Goal: Task Accomplishment & Management: Use online tool/utility

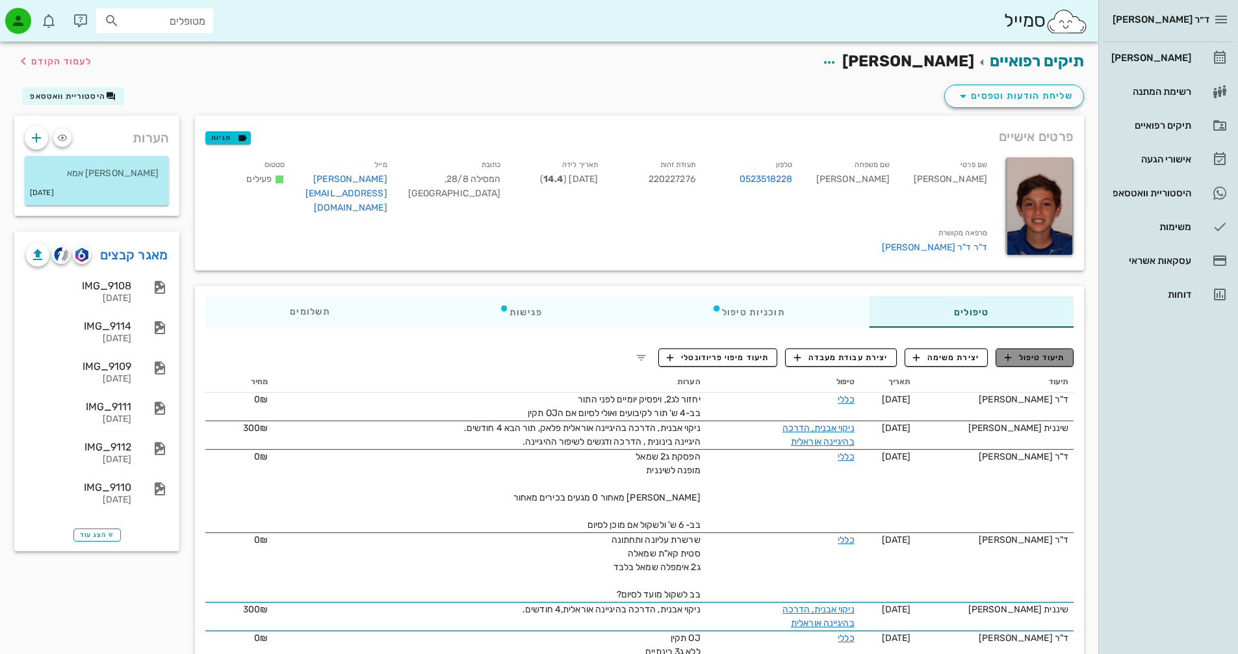
click at [1057, 348] on button "תיעוד טיפול" at bounding box center [1035, 357] width 78 height 18
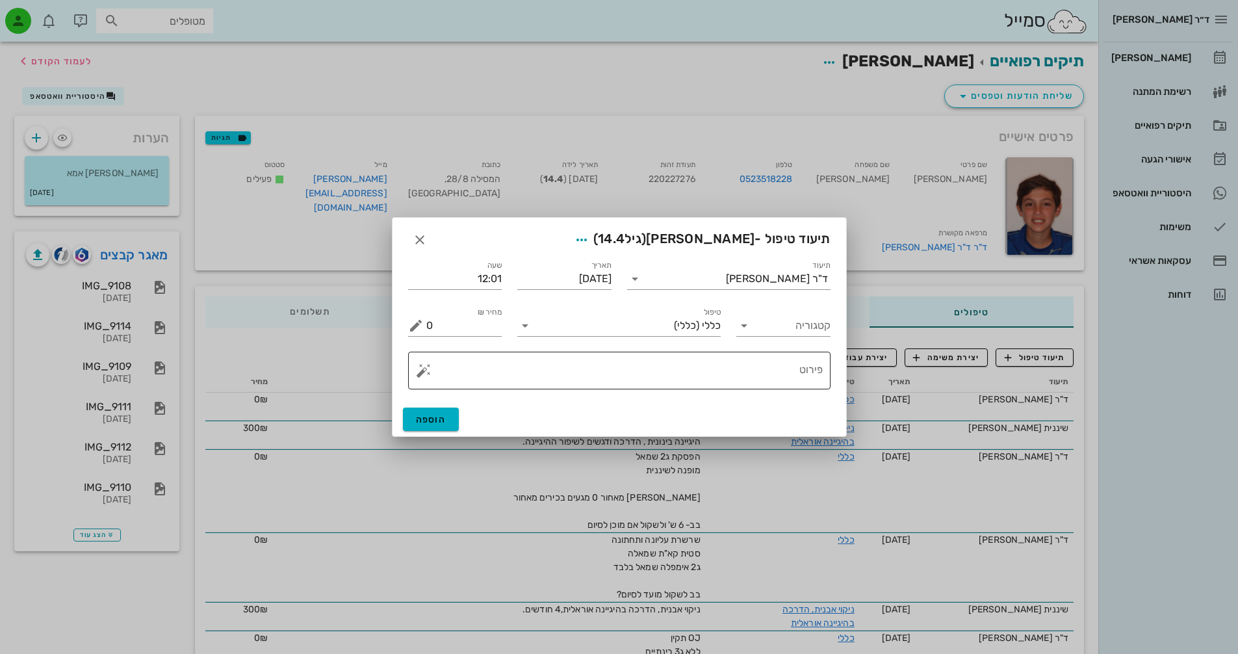
click at [812, 367] on textarea "פירוט" at bounding box center [624, 373] width 396 height 31
click at [420, 367] on button "button" at bounding box center [424, 371] width 16 height 16
click at [454, 341] on div "[DEMOGRAPHIC_DATA]" at bounding box center [469, 344] width 106 height 26
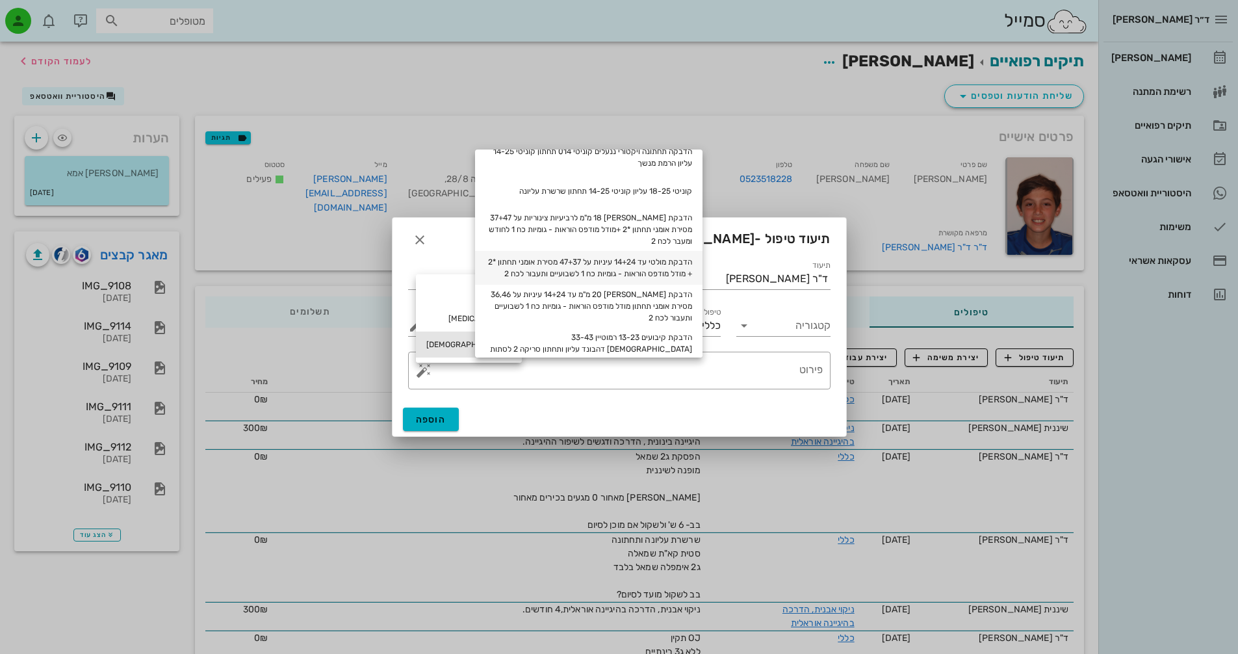
scroll to position [65, 0]
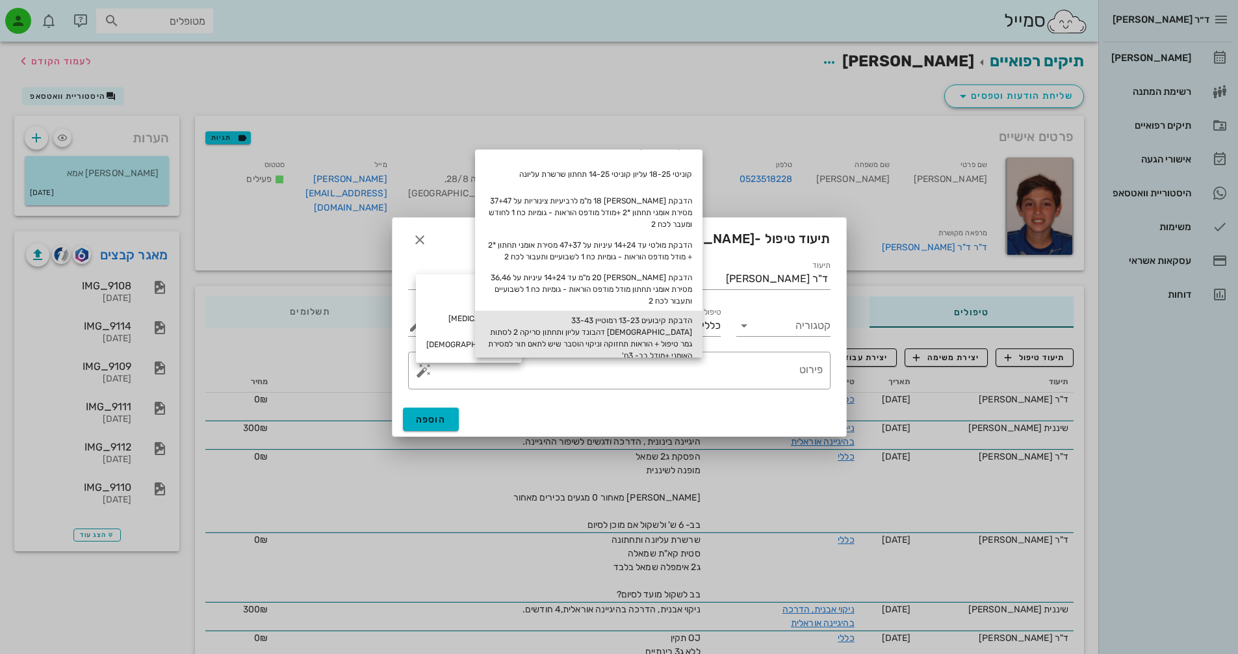
click at [678, 322] on div "הדבקת קיבועים 13-23 רמוטיין 33-43 [DEMOGRAPHIC_DATA] דהבונד עליון ותחתון סריקה …" at bounding box center [588, 338] width 227 height 55
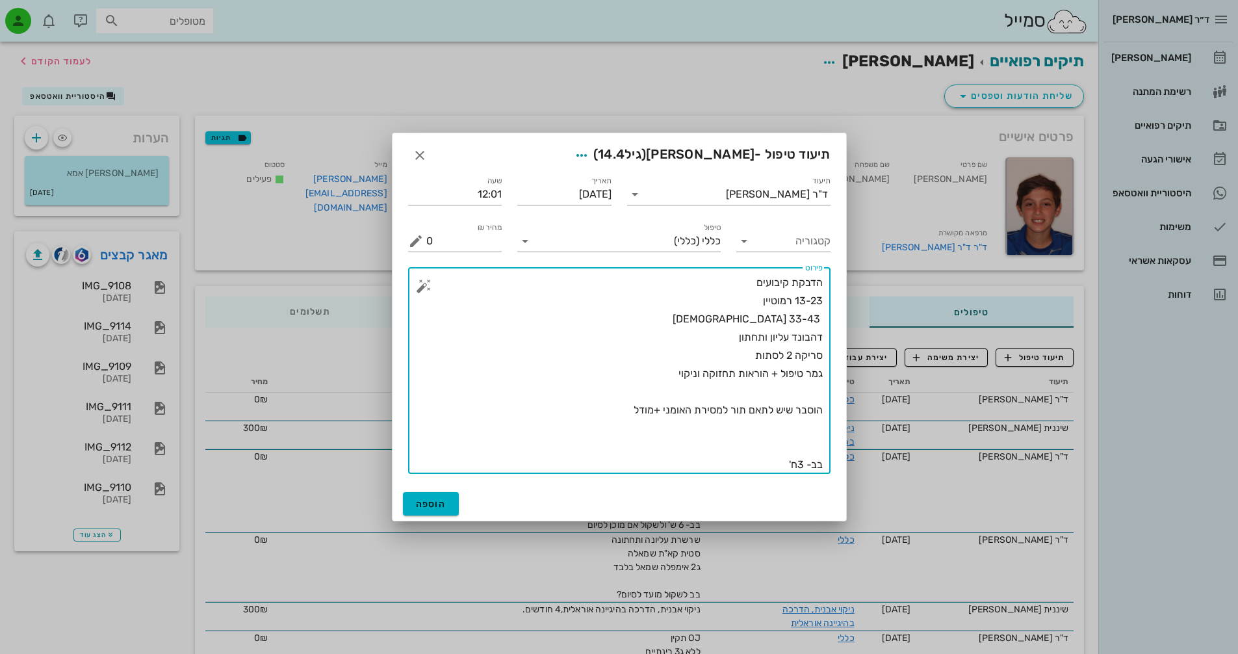
click at [822, 281] on textarea "הדבקת קיבועים 13-23 רמוטיין 33-43 [DEMOGRAPHIC_DATA] דהבונד עליון ותחתון סריקה …" at bounding box center [624, 374] width 396 height 200
click at [666, 370] on textarea "הדבקת קיבועים 13-23 רמוטיין 33-43 [DEMOGRAPHIC_DATA] דהבונד עליון ותחתון סריקה …" at bounding box center [624, 374] width 396 height 200
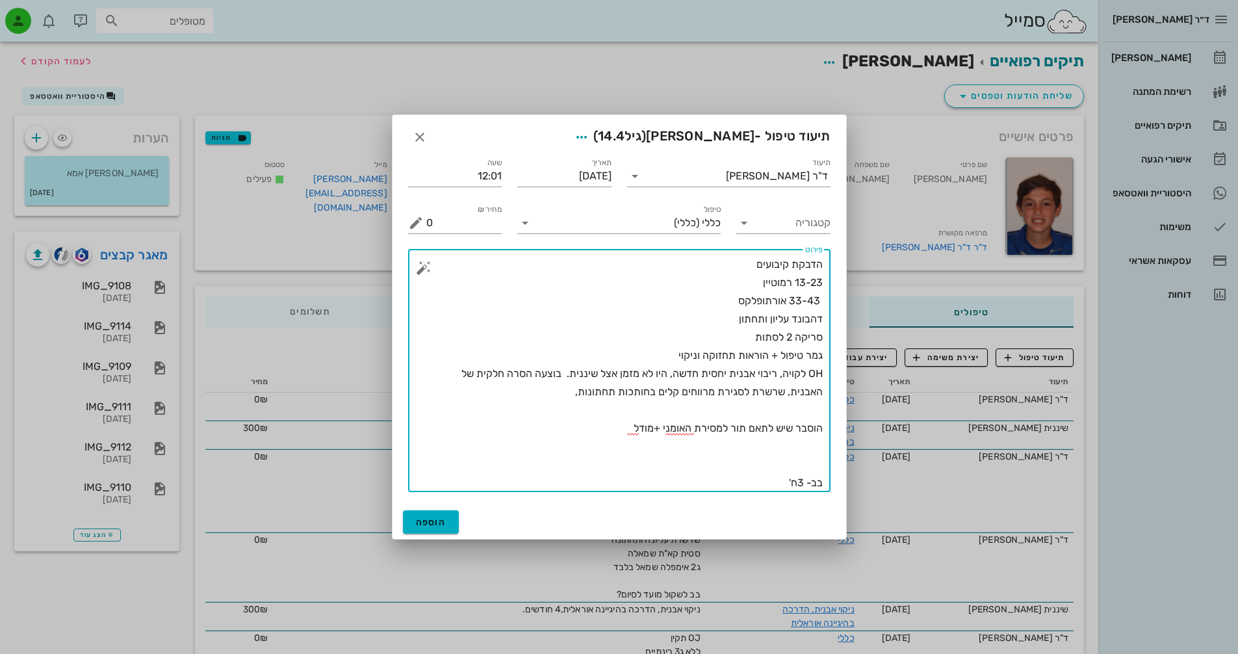
click at [730, 376] on textarea "הדבקת קיבועים 13-23 רמוטיין 33-43 אורתופלקס דהבונד עליון ותחתון סריקה 2 לסתות ג…" at bounding box center [624, 373] width 396 height 237
click at [556, 393] on textarea "הדבקת קיבועים 13-23 רמוטיין 33-43 אורתופלקס דהבונד עליון ותחתון סריקה 2 לסתות ג…" at bounding box center [624, 373] width 396 height 237
drag, startPoint x: 823, startPoint y: 374, endPoint x: 765, endPoint y: 383, distance: 59.3
click at [712, 390] on div "​ פירוט הדבקת קיבועים 13-23 רמוטיין 33-43 אורתופלקס דהבונד עליון ותחתון סריקה 2…" at bounding box center [619, 370] width 422 height 243
click at [786, 382] on textarea "הדבקת קיבועים 13-23 רמוטיין 33-43 אורתופלקס דהבונד עליון ותחתון סריקה 2 לסתות ג…" at bounding box center [624, 373] width 396 height 237
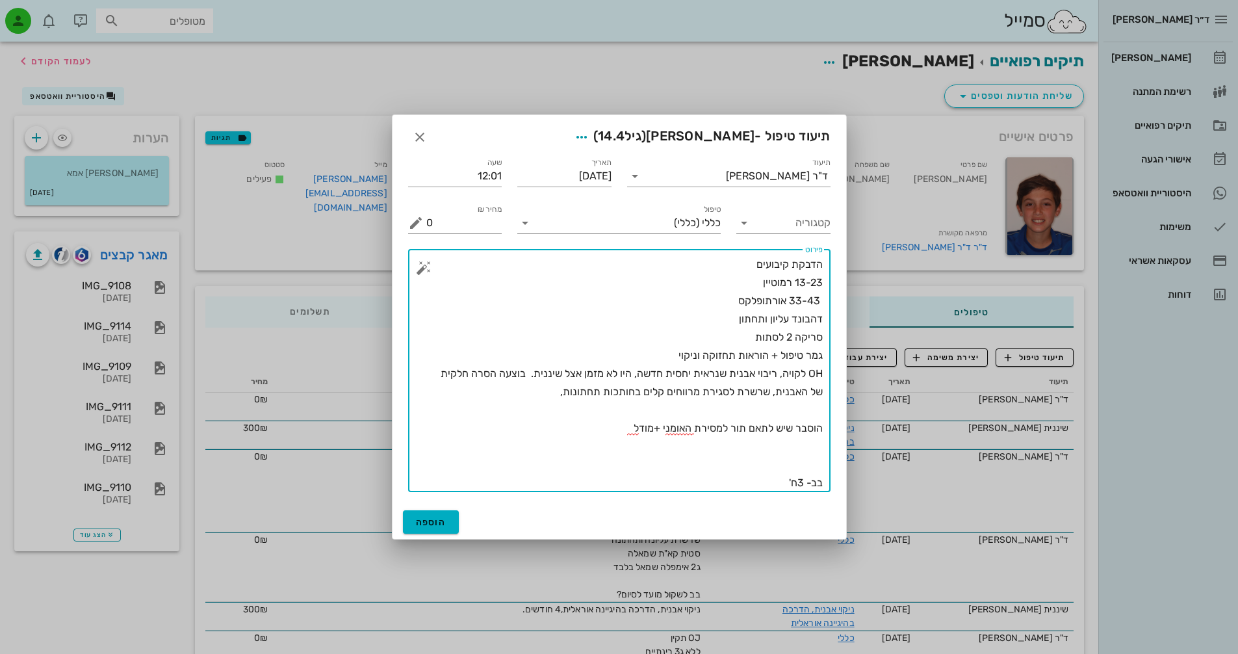
drag, startPoint x: 822, startPoint y: 372, endPoint x: 543, endPoint y: 396, distance: 279.8
click at [543, 396] on textarea "הדבקת קיבועים 13-23 רמוטיין 33-43 אורתופלקס דהבונד עליון ותחתון סריקה 2 לסתות ג…" at bounding box center [624, 373] width 396 height 237
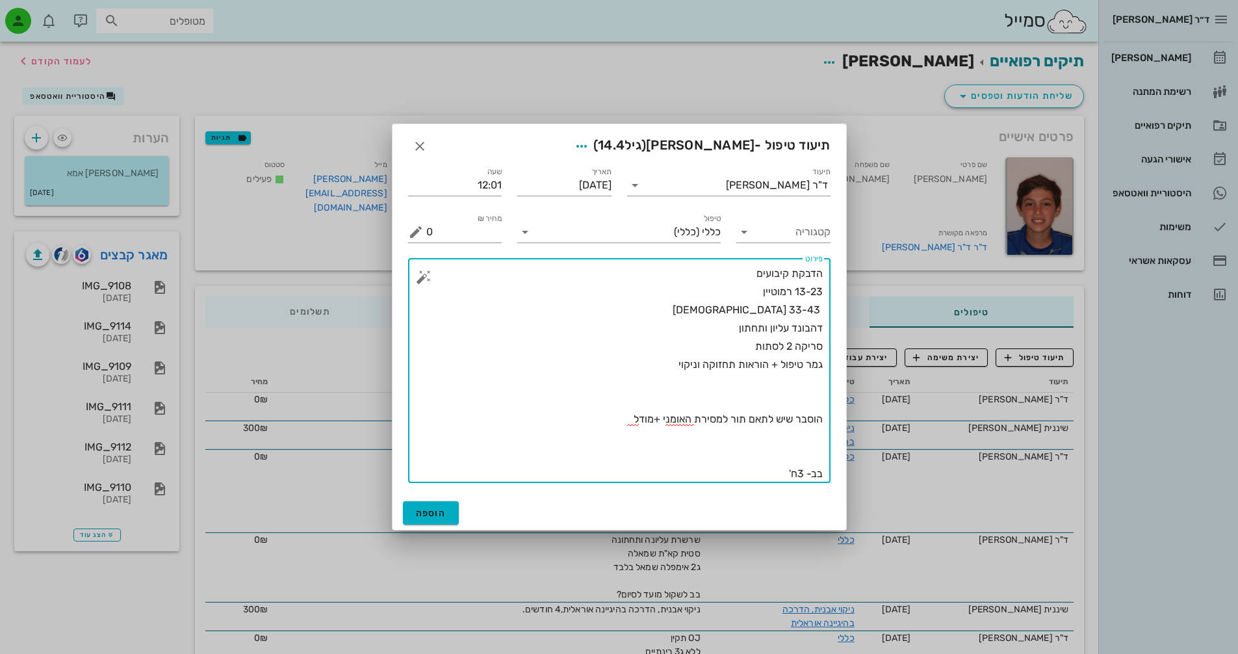
click at [820, 272] on textarea "הדבקת קיבועים 13-23 רמוטיין 33-43 [DEMOGRAPHIC_DATA] דהבונד עליון ותחתון סריקה …" at bounding box center [624, 373] width 396 height 218
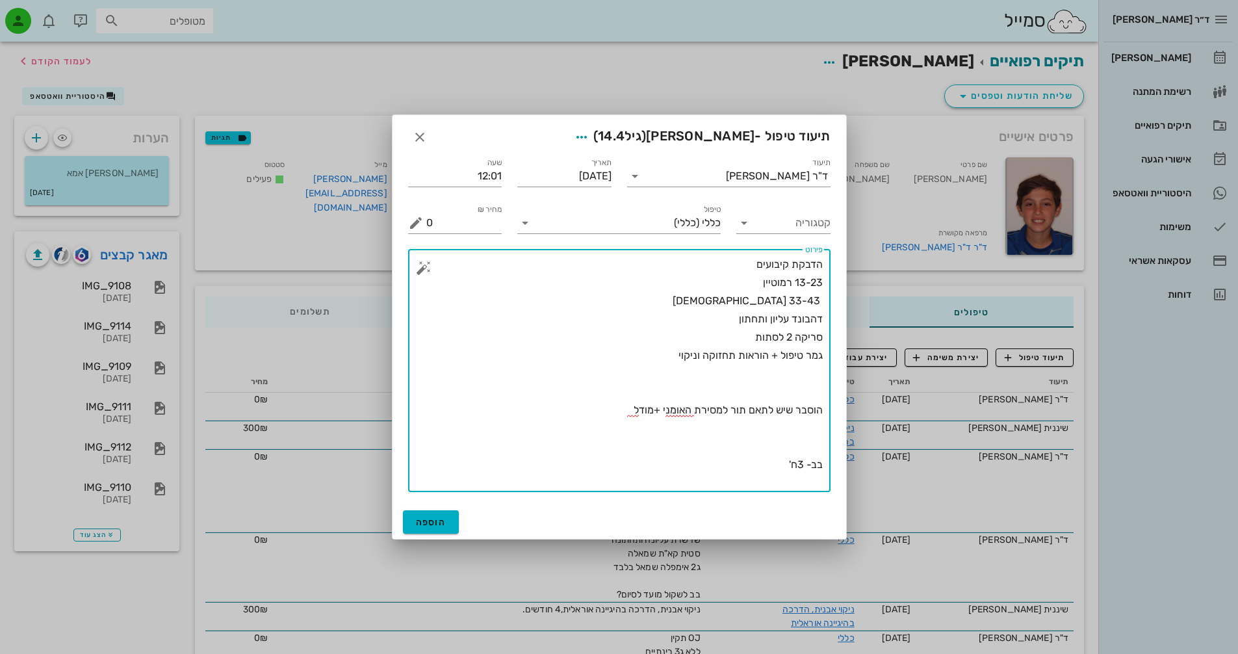
paste textarea "OH לקויה, ריבוי אבנית שנראית יחסית חדשה, היו לא מזמן אצל שיננית. בוצעה הסרה חלק…"
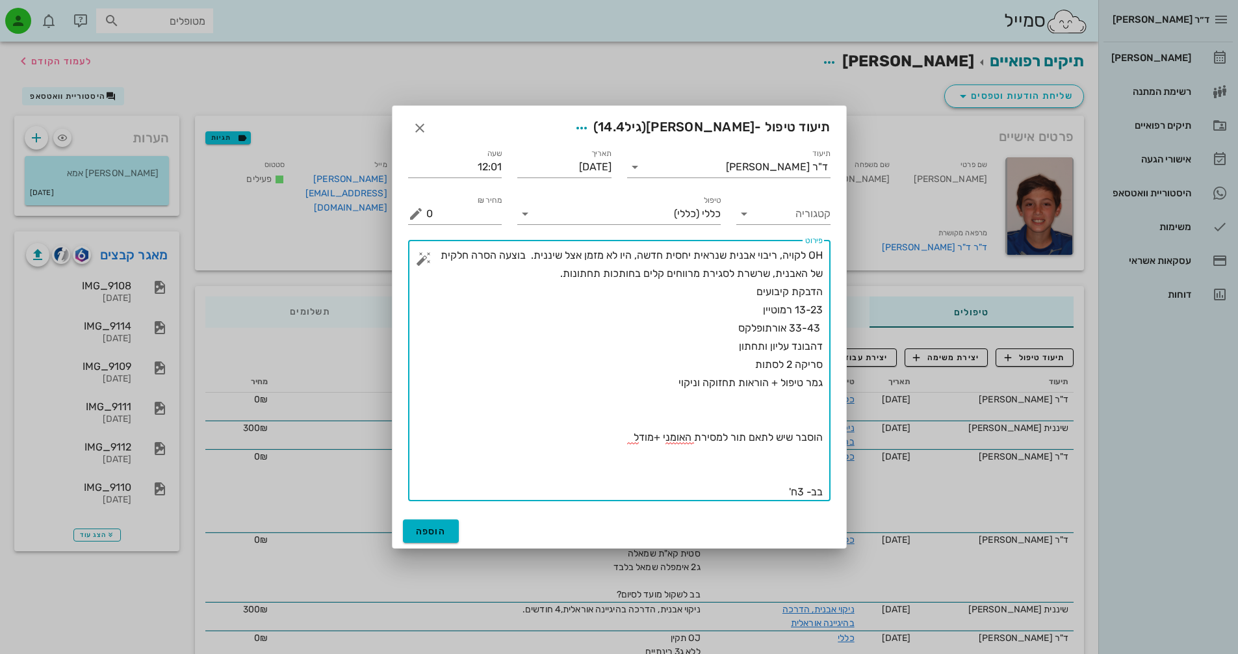
click at [670, 380] on textarea "OH לקויה, ריבוי אבנית שנראית יחסית חדשה, היו לא מזמן אצל שיננית. בוצעה הסרה חלק…" at bounding box center [624, 373] width 396 height 255
type textarea "OH לקויה, ריבוי אבנית שנראית יחסית חדשה, היו לא מזמן אצל שיננית. בוצעה הסרה חלק…"
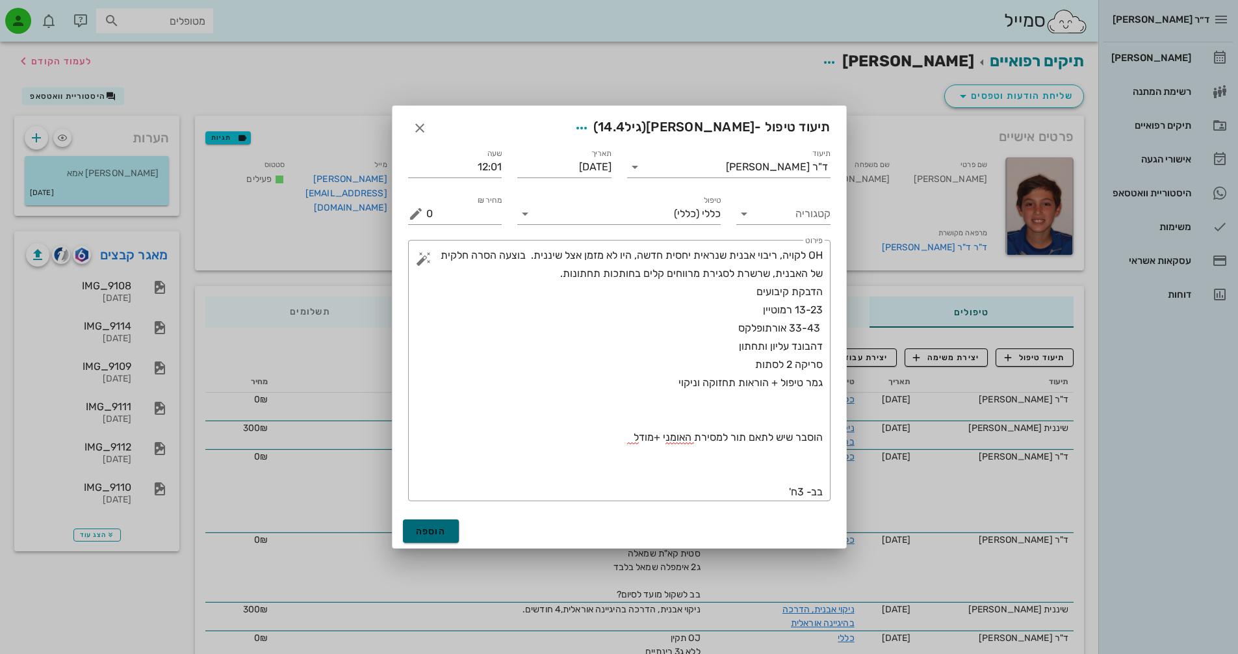
click at [436, 526] on span "הוספה" at bounding box center [431, 531] width 31 height 11
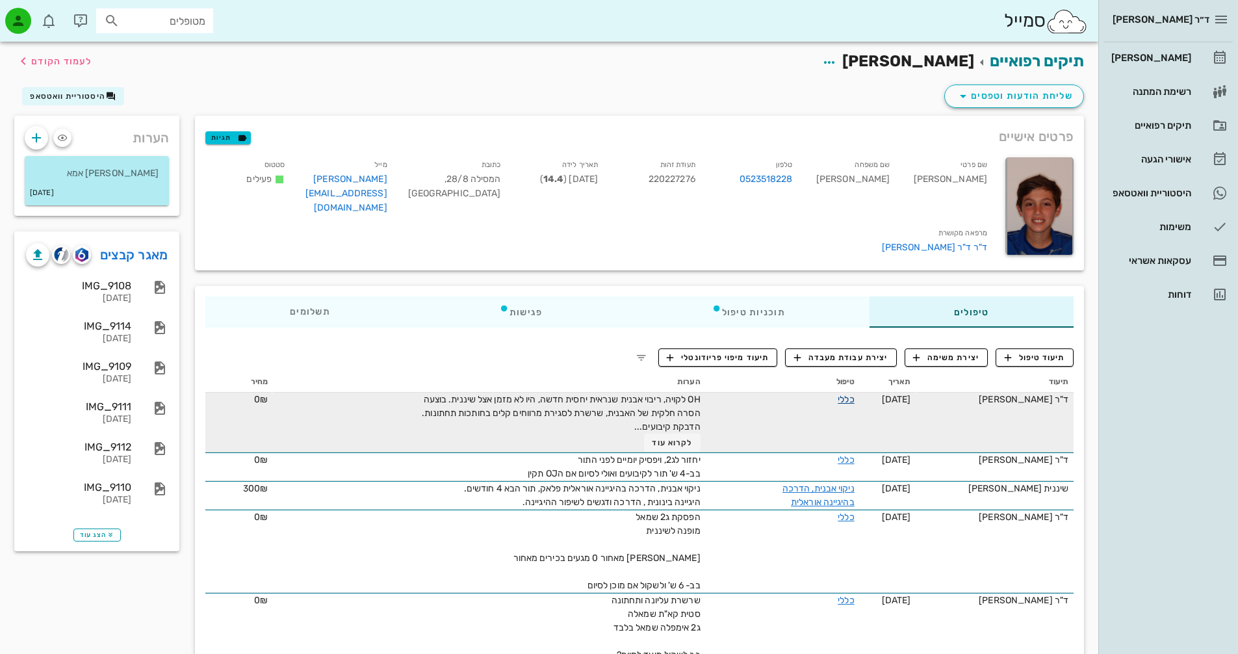
click at [845, 395] on link "כללי" at bounding box center [846, 399] width 16 height 11
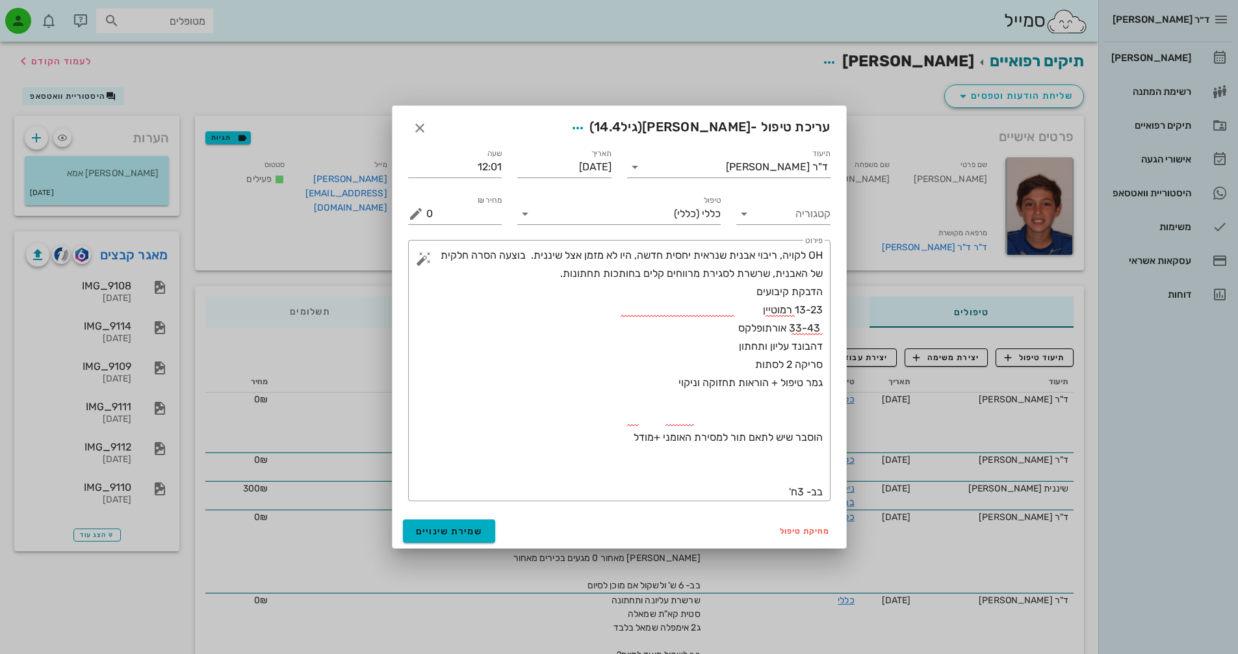
click at [625, 128] on span "(גיל 14.4 )" at bounding box center [615, 127] width 53 height 16
click at [586, 129] on icon "button" at bounding box center [578, 128] width 16 height 16
click at [564, 203] on div "צבע רשומה" at bounding box center [557, 193] width 135 height 34
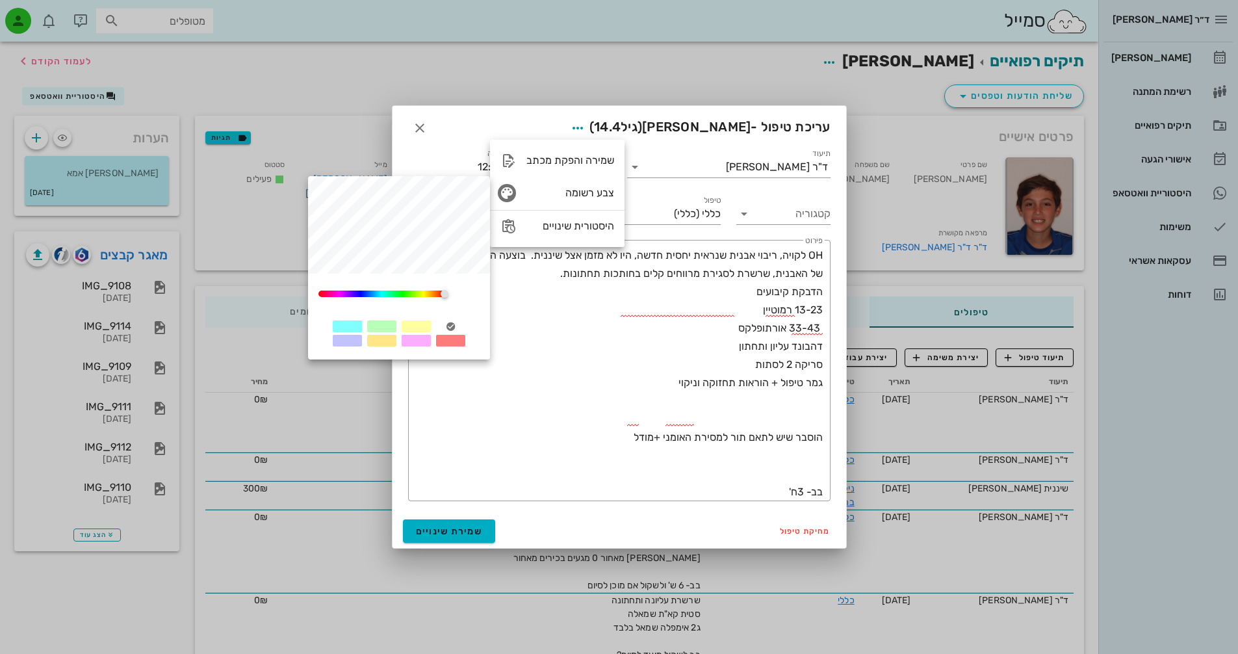
click at [370, 321] on div at bounding box center [381, 326] width 29 height 12
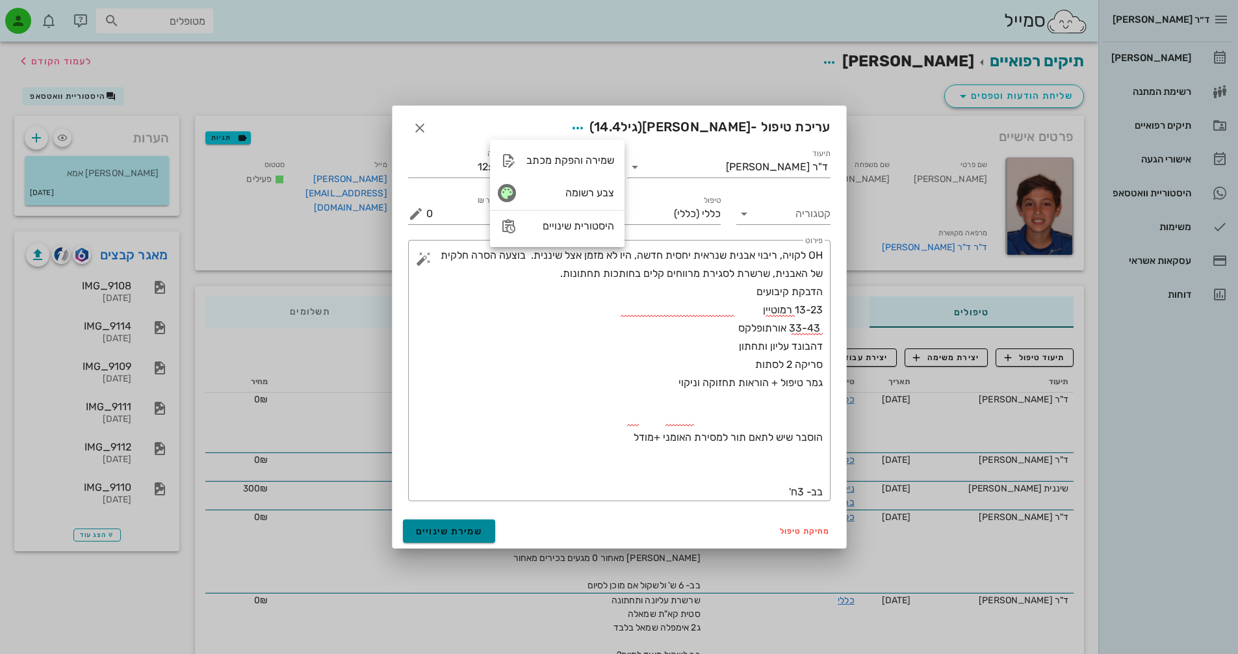
click at [441, 524] on button "שמירת שינויים" at bounding box center [449, 530] width 93 height 23
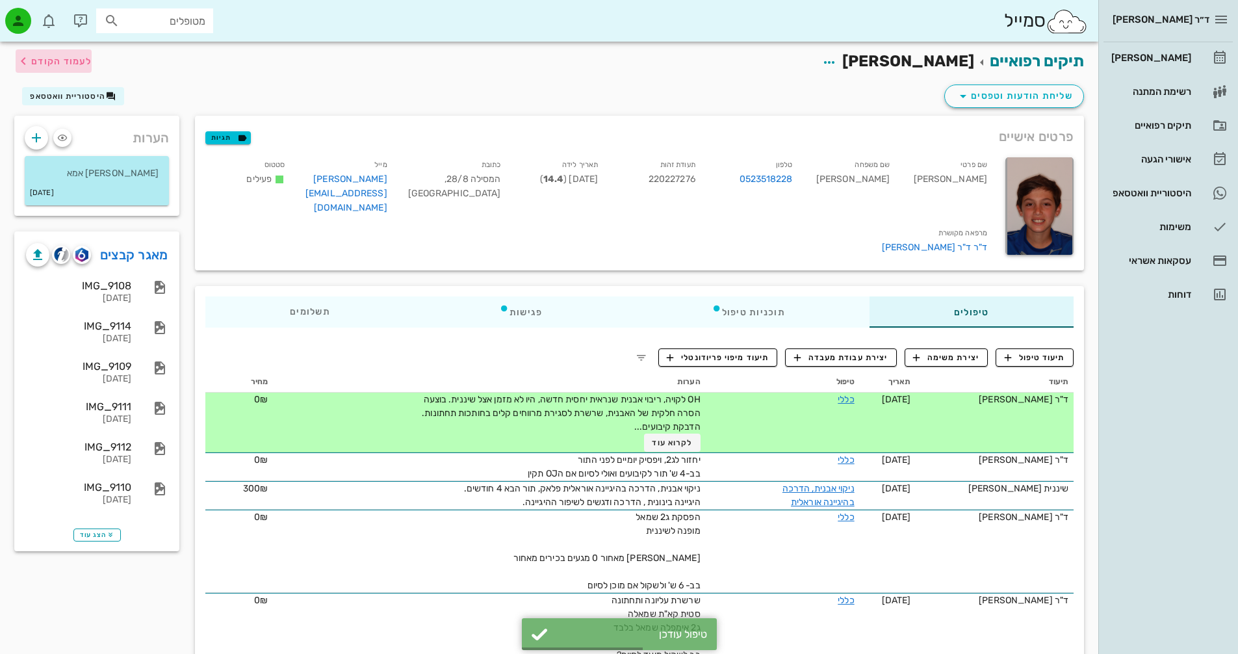
click at [69, 62] on span "לעמוד הקודם" at bounding box center [61, 61] width 60 height 11
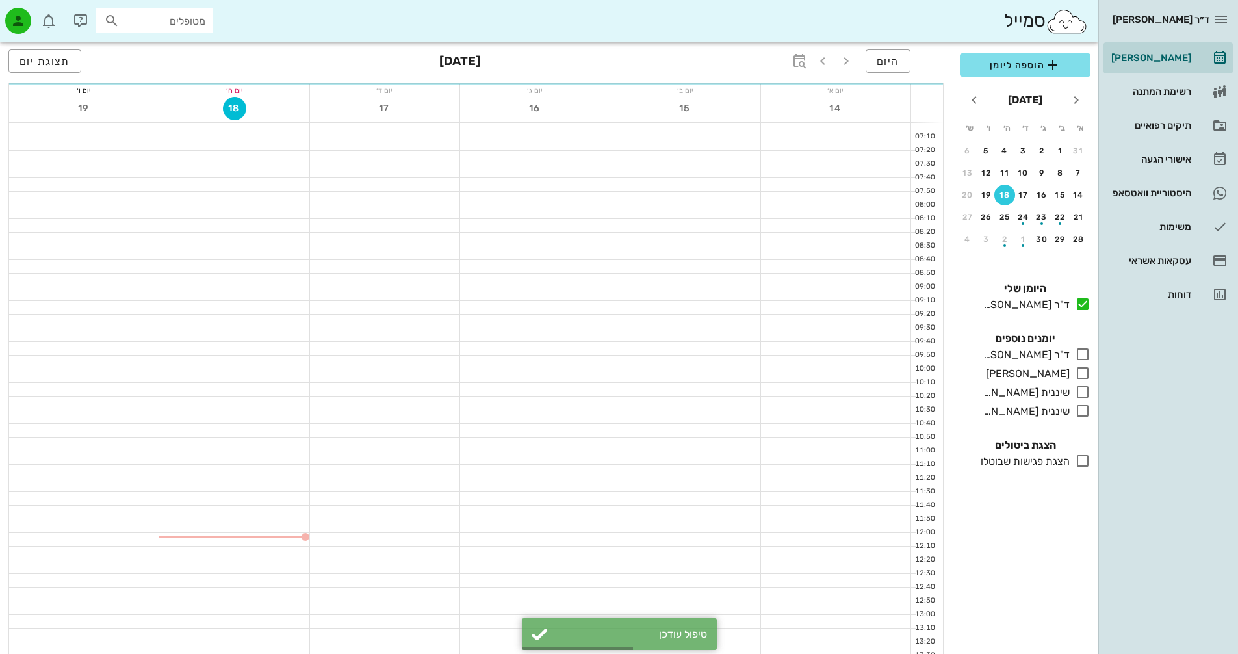
scroll to position [130, 0]
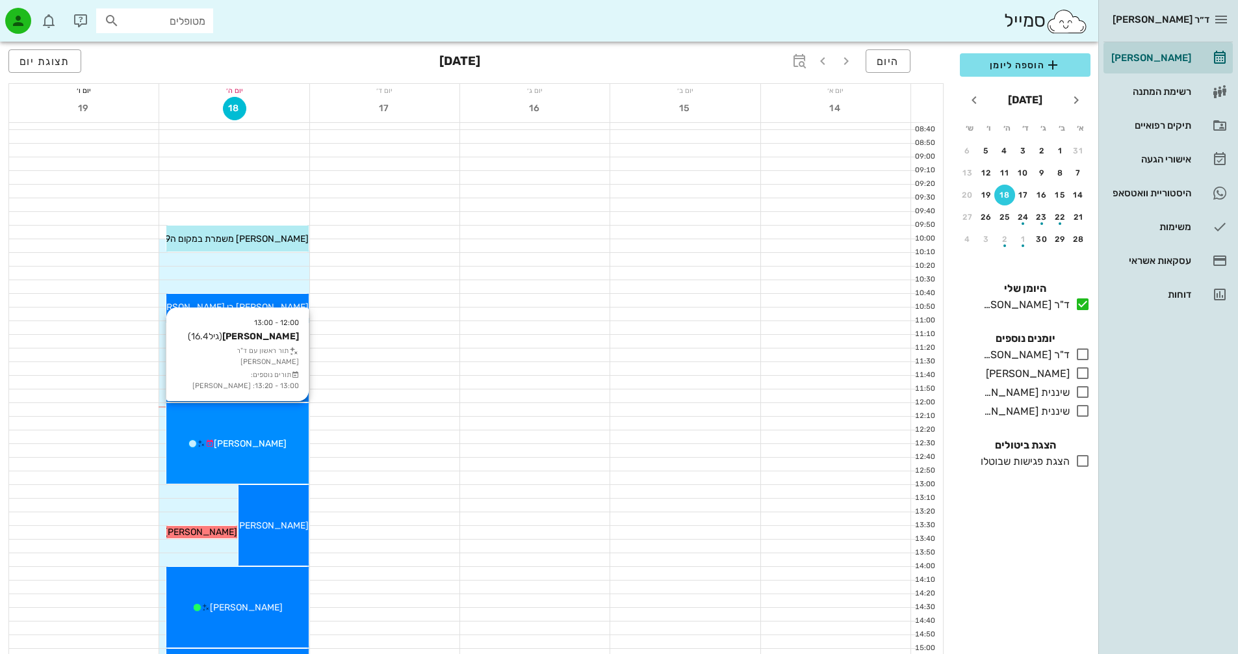
click at [274, 442] on span "[PERSON_NAME]" at bounding box center [250, 443] width 73 height 11
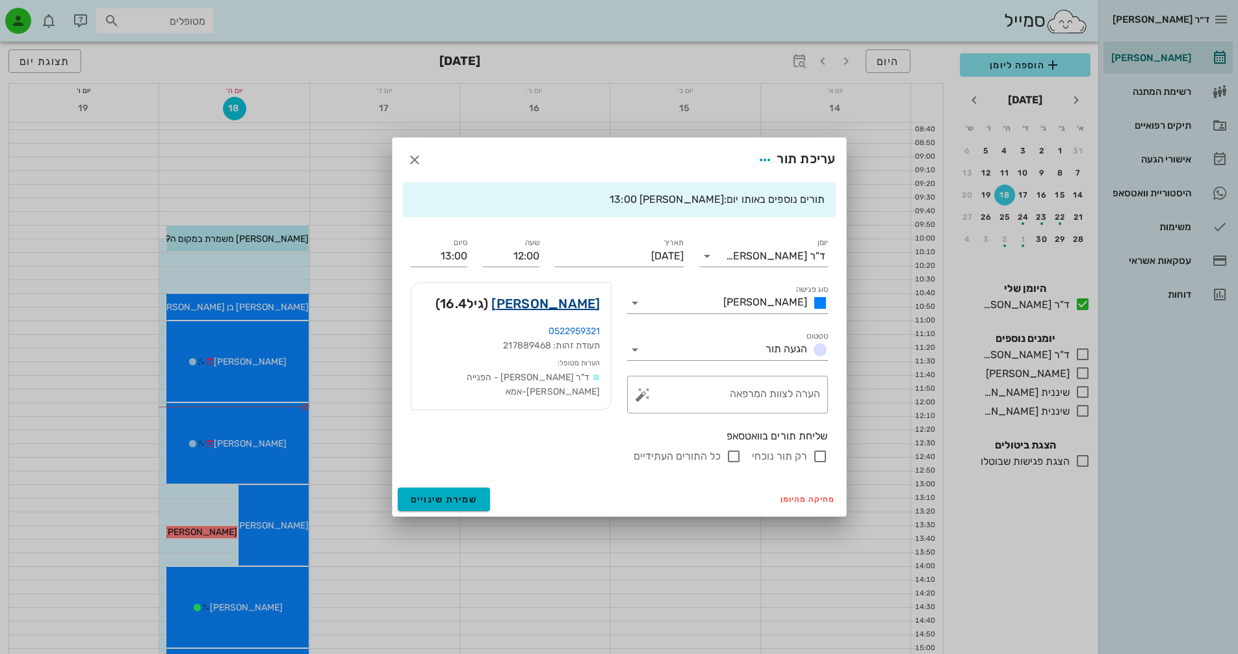
click at [576, 307] on link "[PERSON_NAME]" at bounding box center [545, 303] width 109 height 21
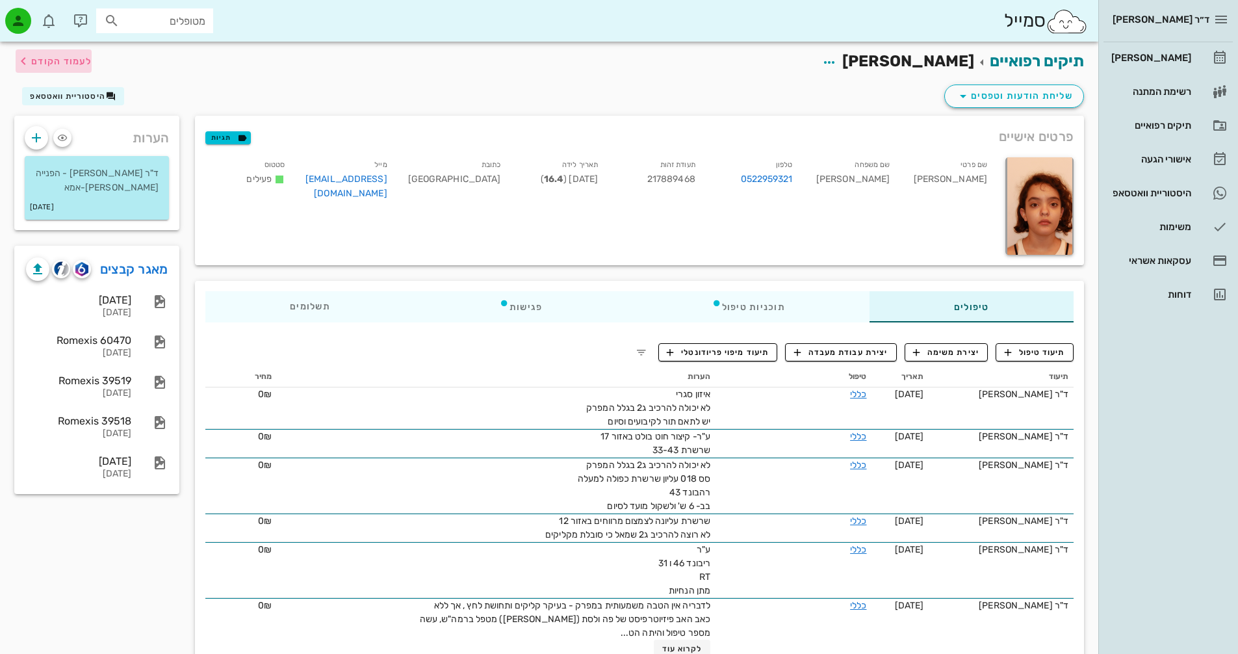
click at [31, 61] on icon "button" at bounding box center [24, 61] width 16 height 16
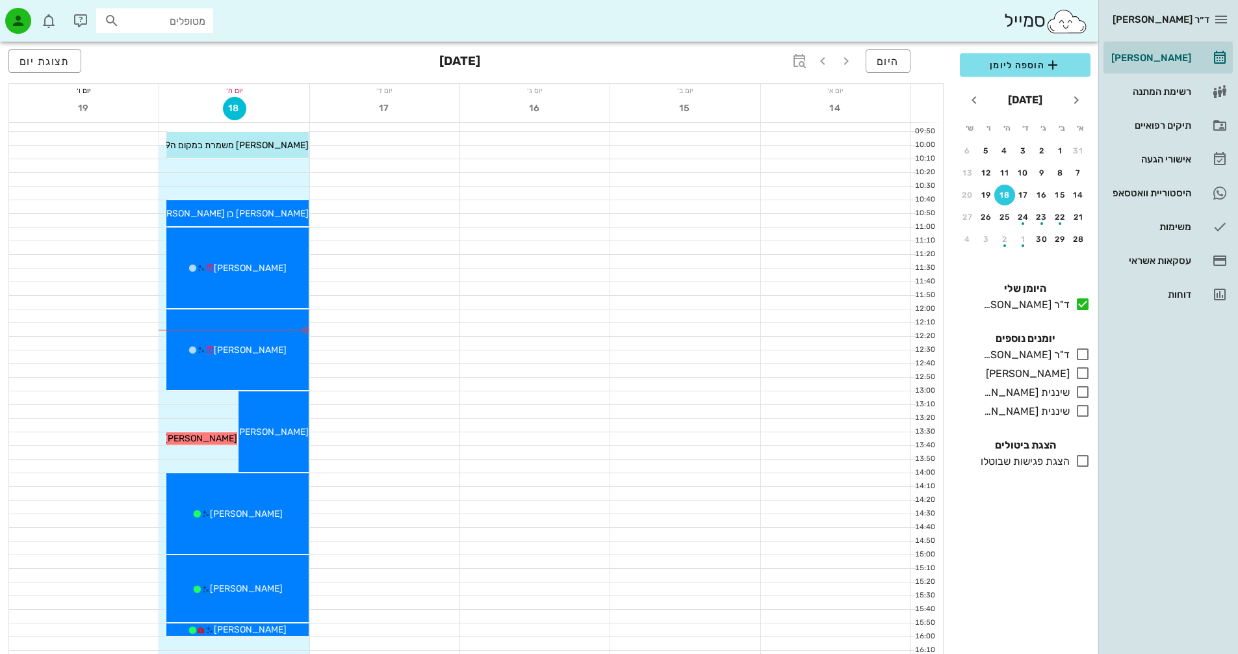
scroll to position [195, 0]
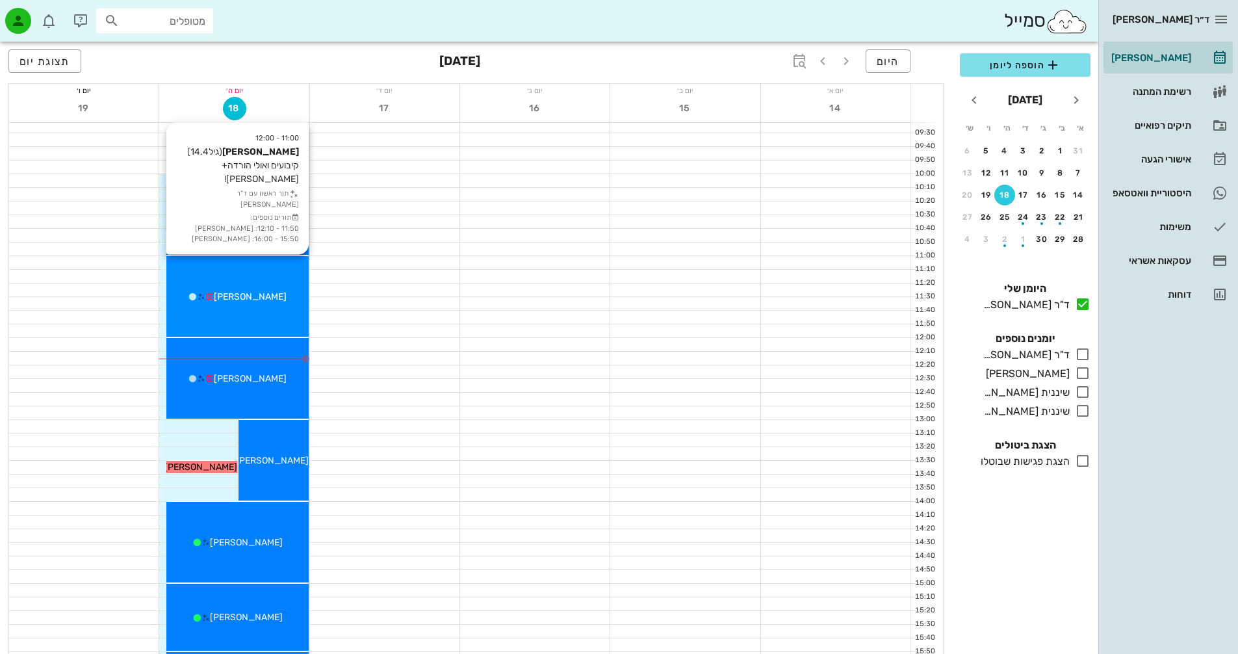
click at [289, 307] on div "11:00 - 12:00 [PERSON_NAME] (גיל 14.4 ) קיבועים ואולי הורדה+סריקה! תור ראשון עם…" at bounding box center [237, 296] width 142 height 81
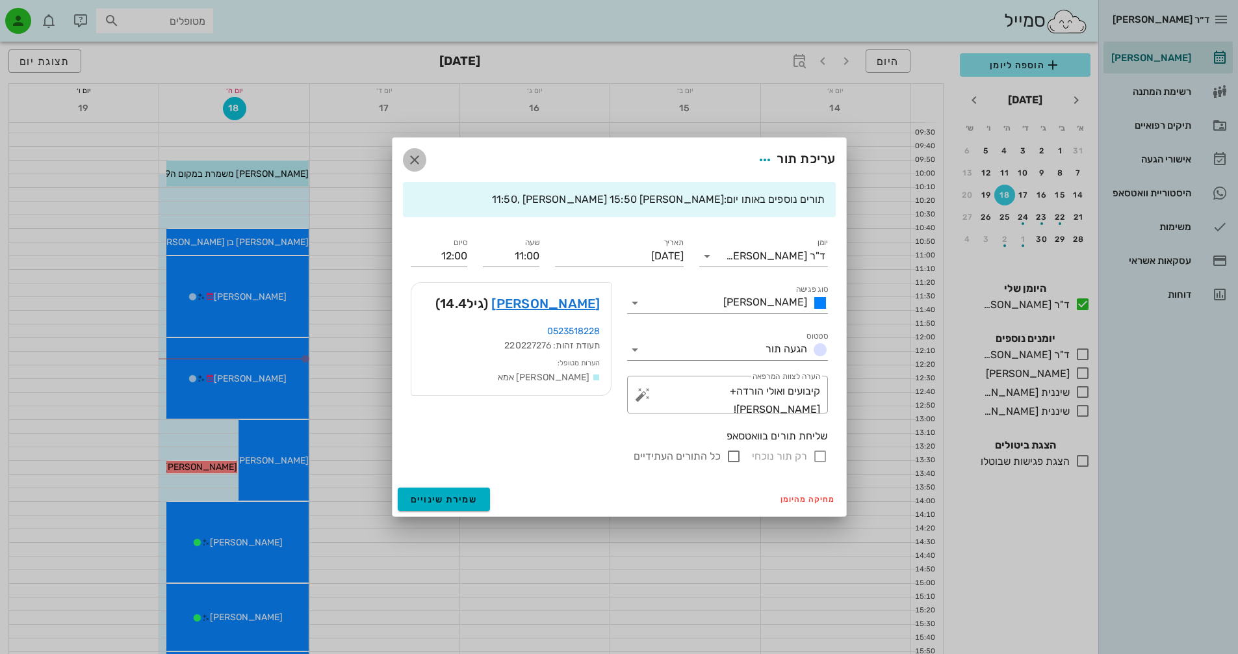
click at [414, 162] on icon "button" at bounding box center [415, 160] width 16 height 16
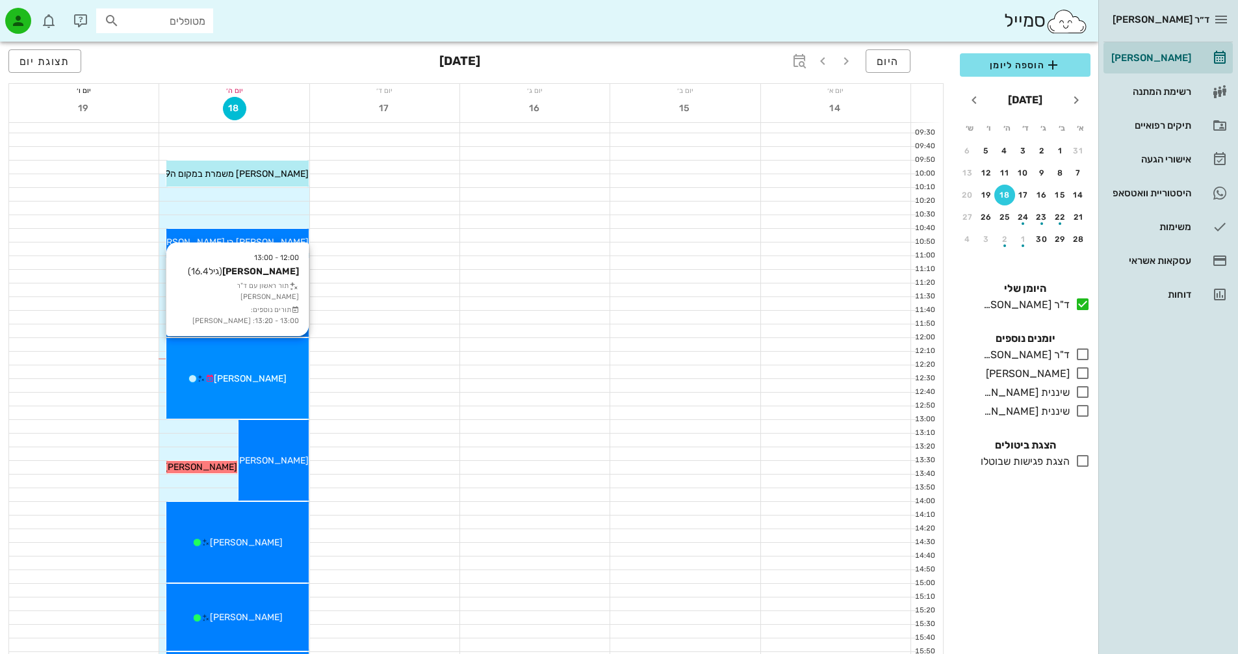
click at [249, 380] on span "[PERSON_NAME]" at bounding box center [250, 378] width 73 height 11
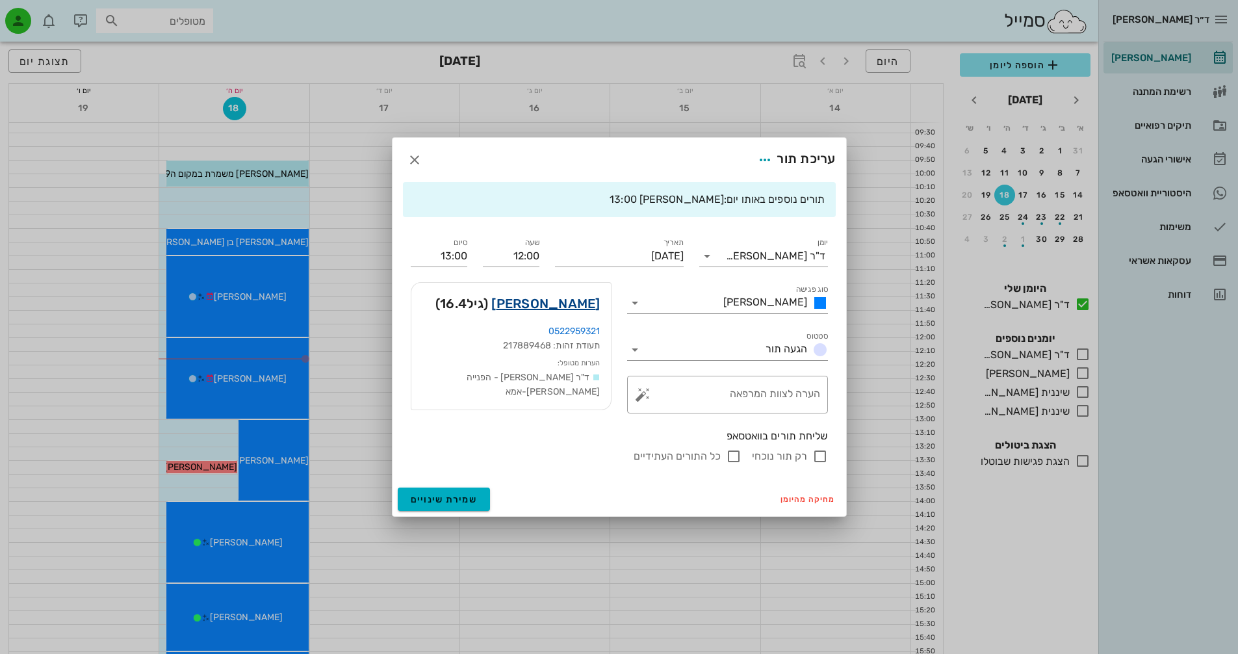
click at [569, 310] on link "[PERSON_NAME]" at bounding box center [545, 303] width 109 height 21
